Goal: Navigation & Orientation: Find specific page/section

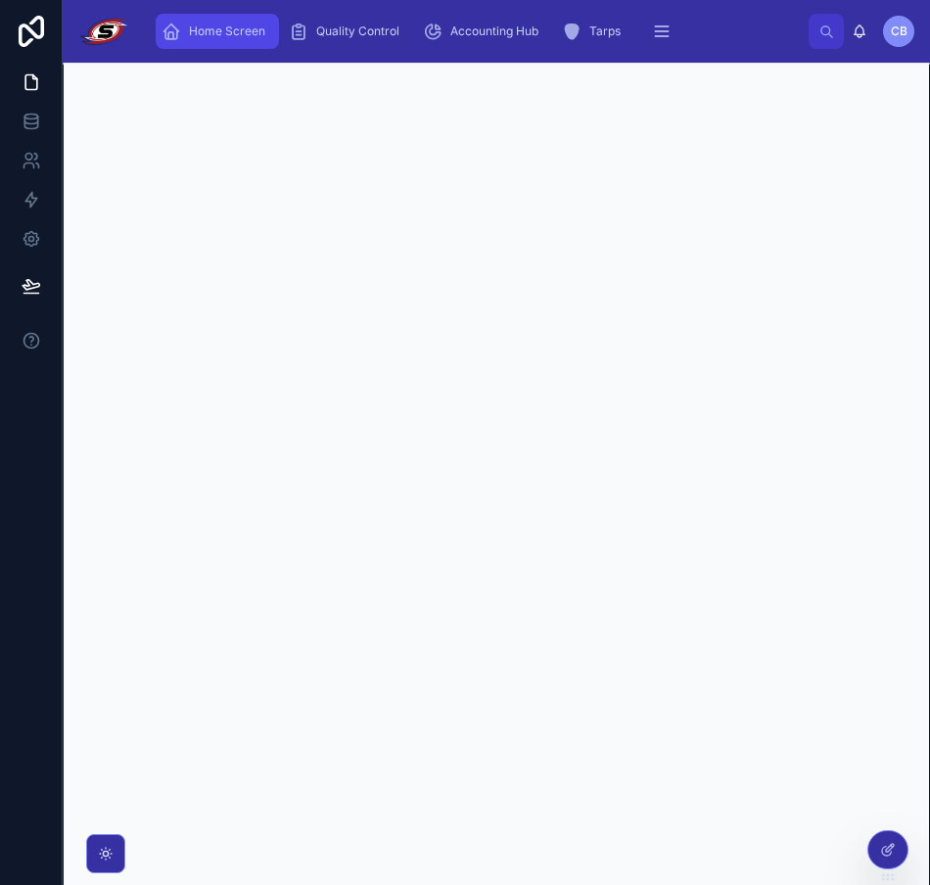
click at [240, 39] on div "Home Screen" at bounding box center [218, 31] width 112 height 31
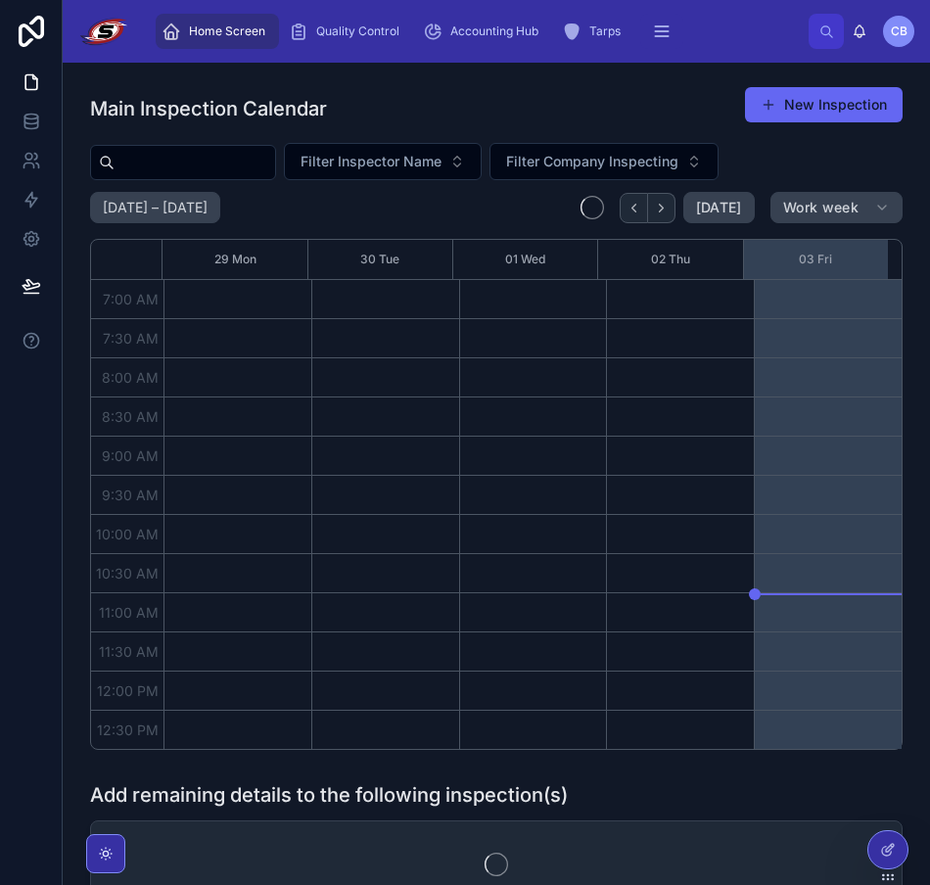
scroll to position [548, 0]
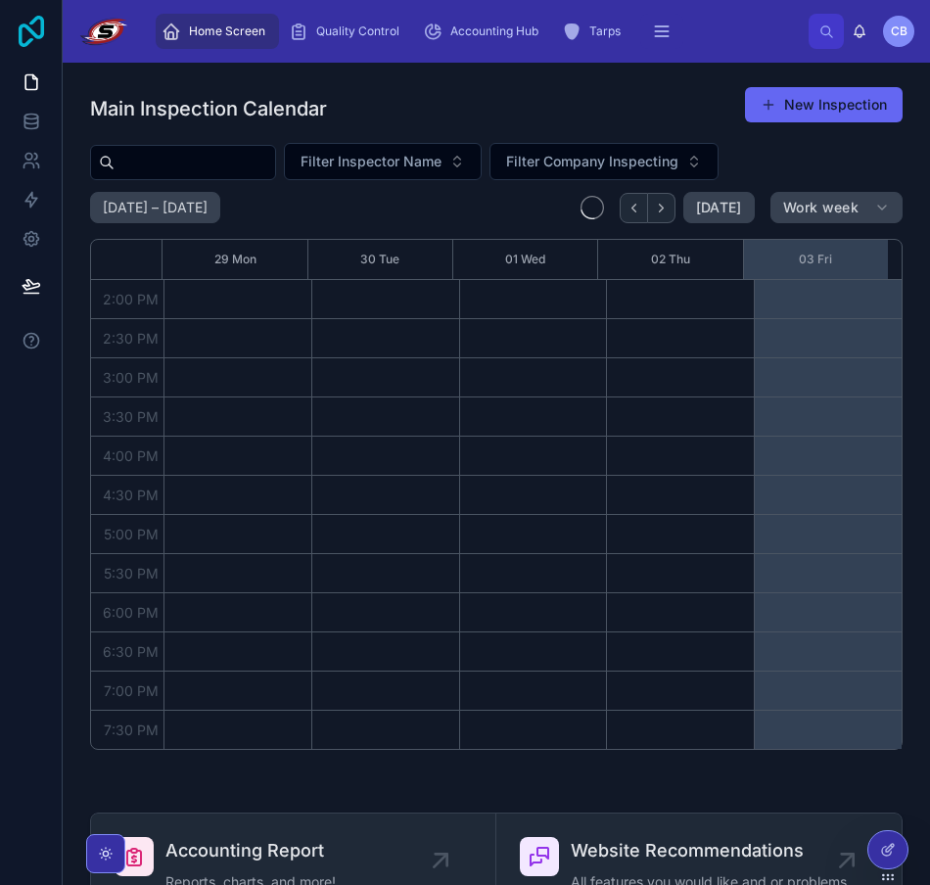
click at [40, 37] on icon at bounding box center [31, 31] width 25 height 31
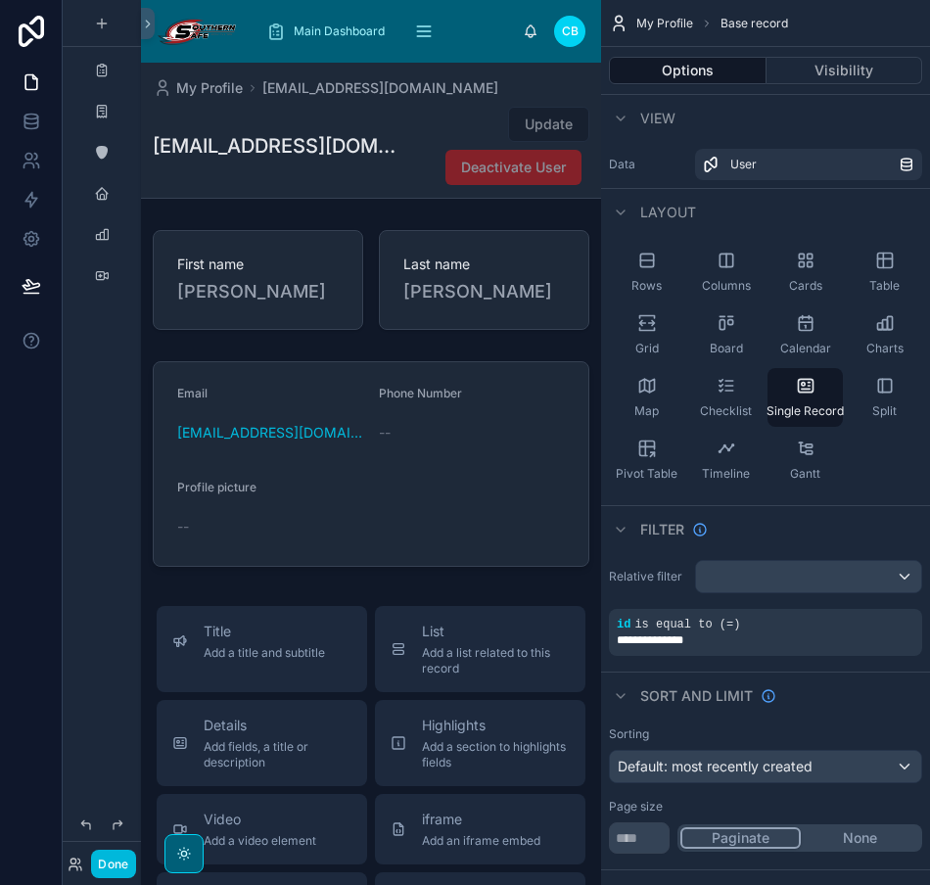
drag, startPoint x: 101, startPoint y: 855, endPoint x: 118, endPoint y: 792, distance: 65.1
click at [102, 857] on button "Done" at bounding box center [113, 864] width 44 height 28
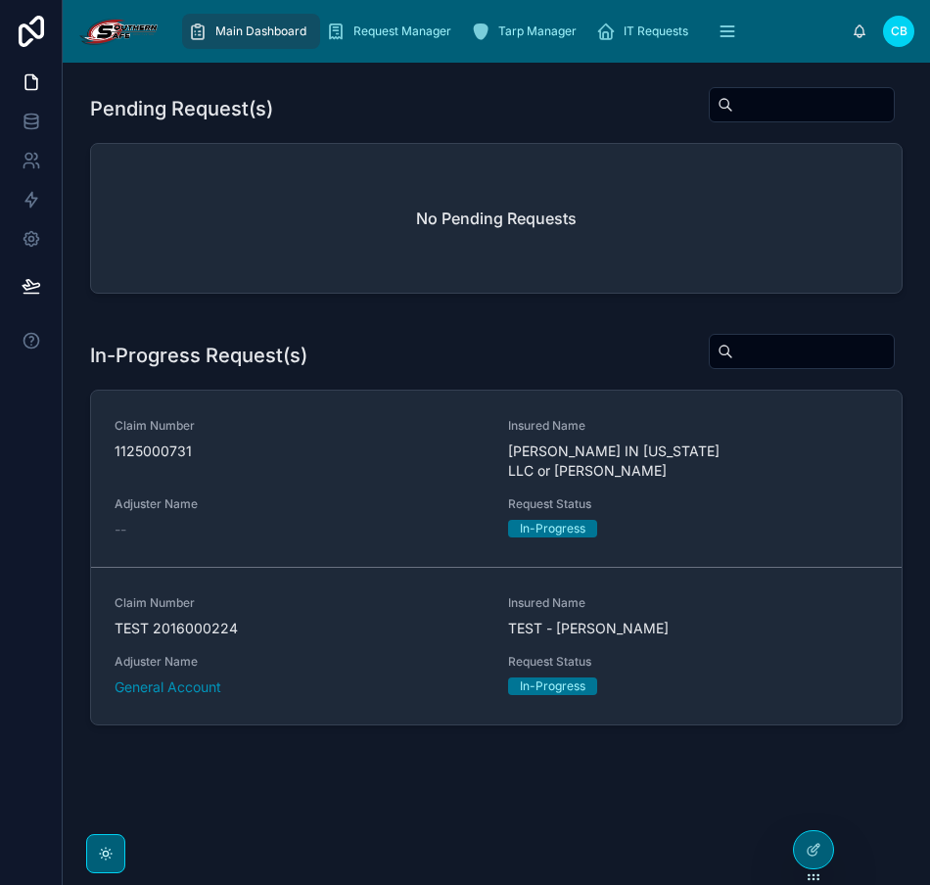
click at [439, 208] on h2 "No Pending Requests" at bounding box center [496, 218] width 161 height 23
